Goal: Navigation & Orientation: Find specific page/section

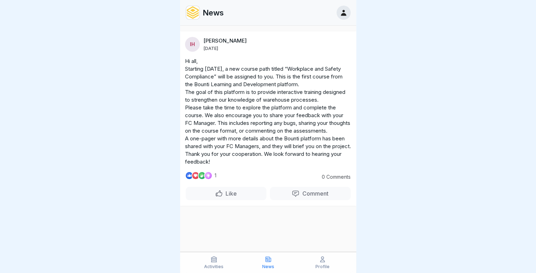
click at [319, 259] on icon at bounding box center [322, 259] width 7 height 7
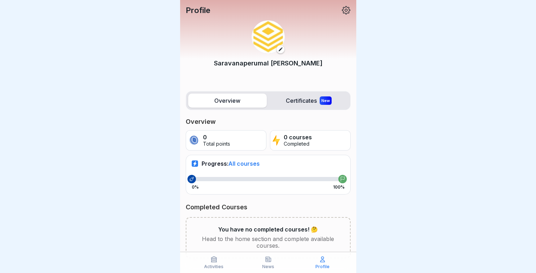
click at [278, 51] on icon at bounding box center [280, 49] width 5 height 5
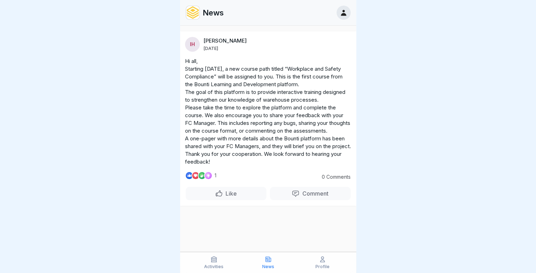
click at [218, 260] on div "Activities" at bounding box center [214, 262] width 51 height 13
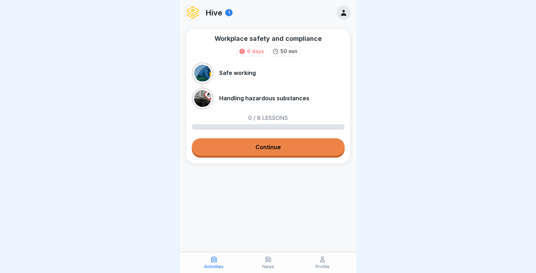
click at [244, 49] on icon at bounding box center [242, 52] width 6 height 6
click at [245, 53] on icon at bounding box center [242, 51] width 6 height 6
